Goal: Information Seeking & Learning: Check status

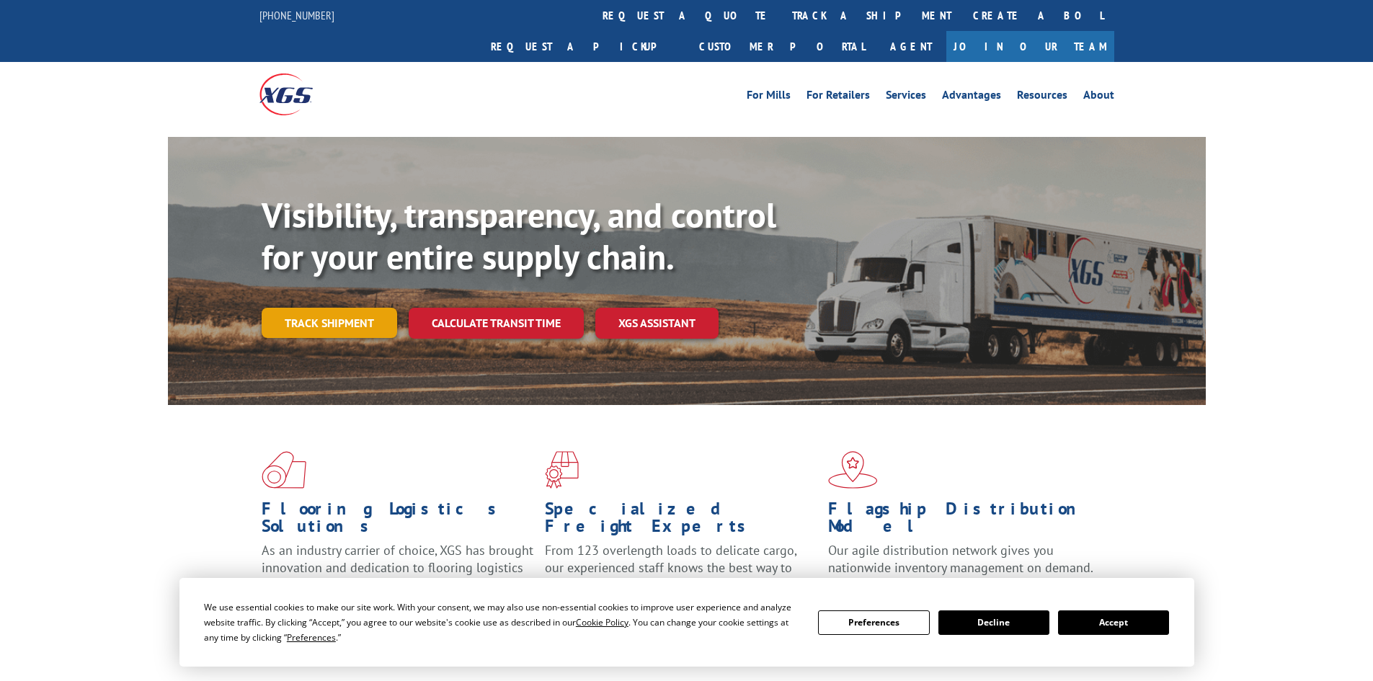
click at [366, 308] on link "Track shipment" at bounding box center [329, 323] width 135 height 30
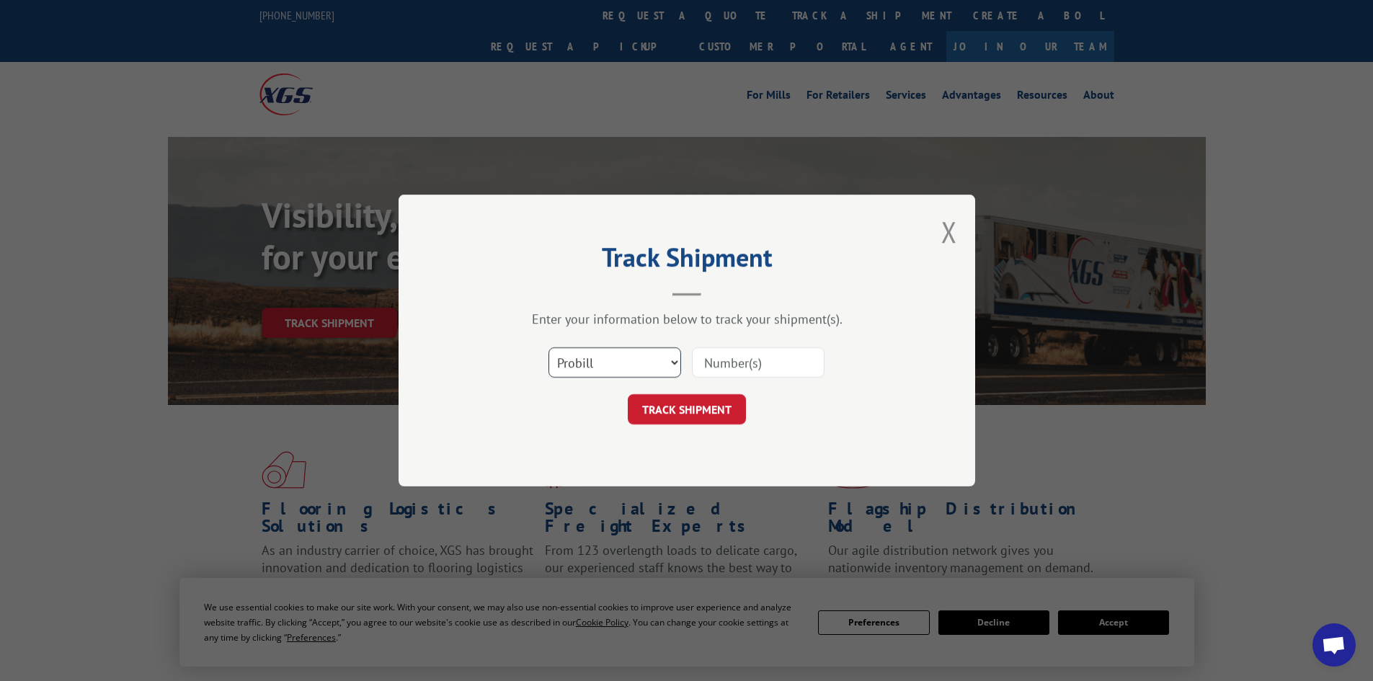
click at [623, 362] on select "Select category... Probill BOL PO" at bounding box center [614, 362] width 133 height 30
select select "po"
click at [548, 347] on select "Select category... Probill BOL PO" at bounding box center [614, 362] width 133 height 30
click at [758, 362] on input at bounding box center [758, 362] width 133 height 30
type input "11986815"
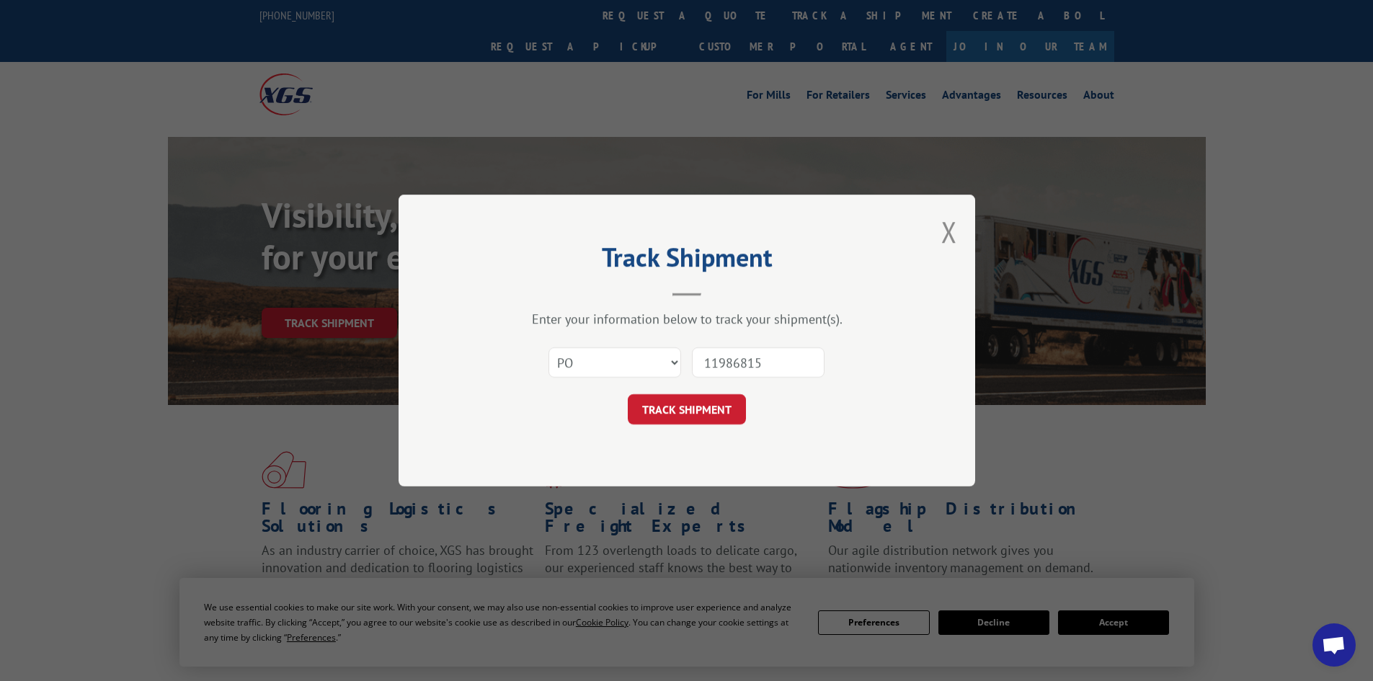
click at [690, 403] on button "TRACK SHIPMENT" at bounding box center [687, 409] width 118 height 30
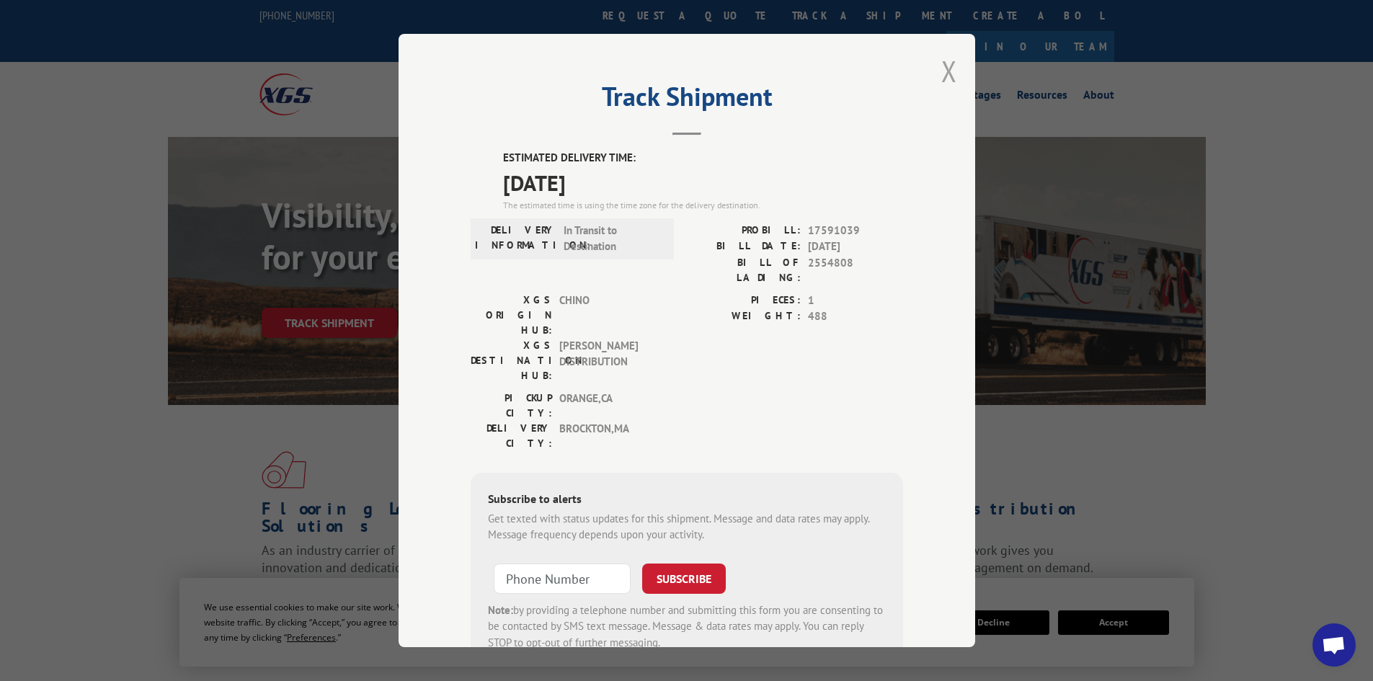
click at [949, 73] on button "Close modal" at bounding box center [949, 71] width 16 height 38
